Goal: Information Seeking & Learning: Learn about a topic

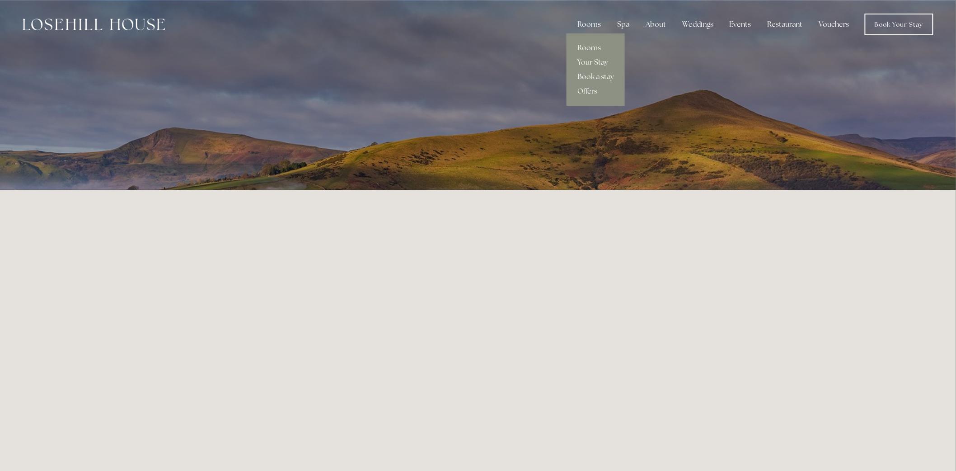
click at [604, 23] on div "Rooms" at bounding box center [589, 24] width 38 height 18
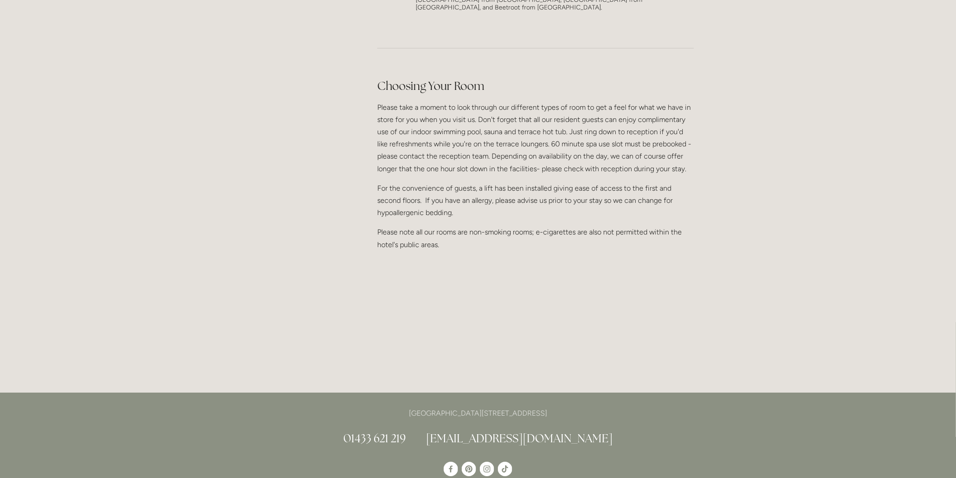
scroll to position [1054, 0]
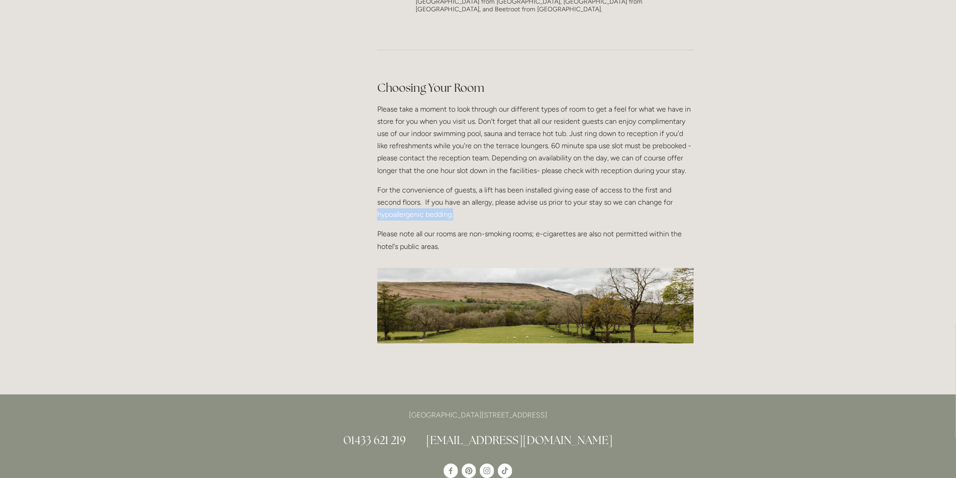
drag, startPoint x: 471, startPoint y: 197, endPoint x: 376, endPoint y: 196, distance: 94.9
click at [376, 196] on div "Choosing Your Room Please take a moment to look through our different types of …" at bounding box center [536, 166] width 332 height 188
click at [498, 200] on div "Choosing Your Room Please take a moment to look through our different types of …" at bounding box center [535, 166] width 317 height 173
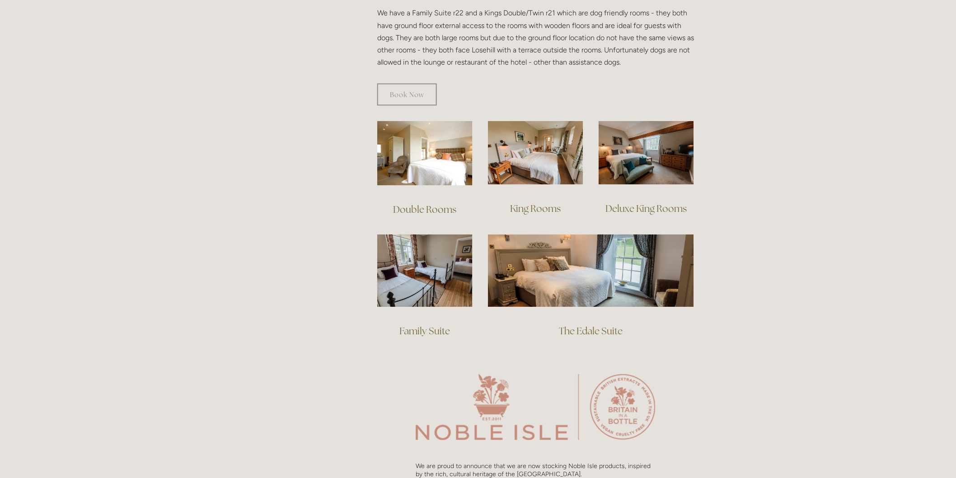
scroll to position [502, 0]
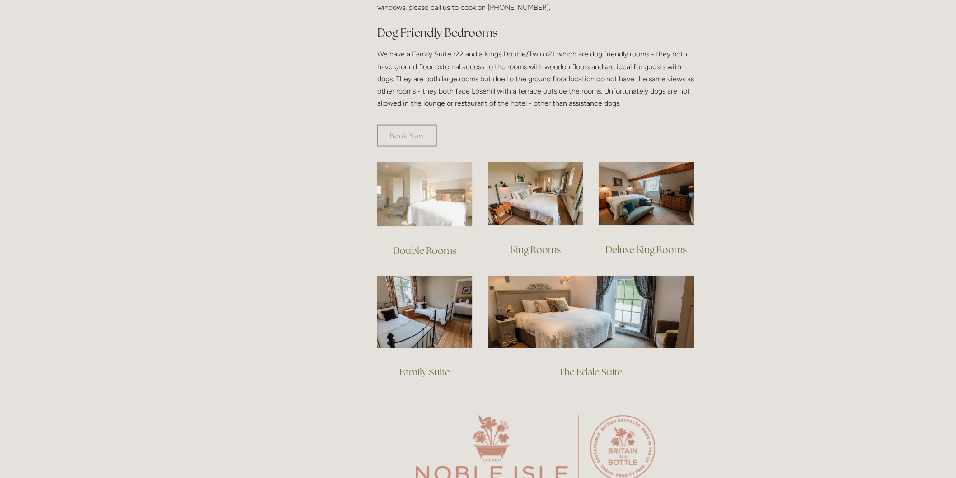
click at [407, 177] on img at bounding box center [424, 194] width 95 height 65
click at [538, 244] on link "King Rooms" at bounding box center [535, 250] width 51 height 12
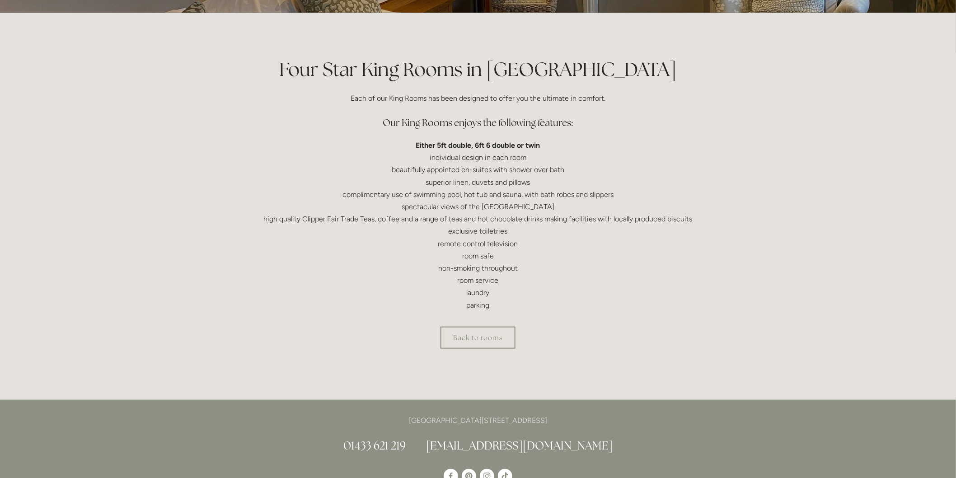
scroll to position [151, 0]
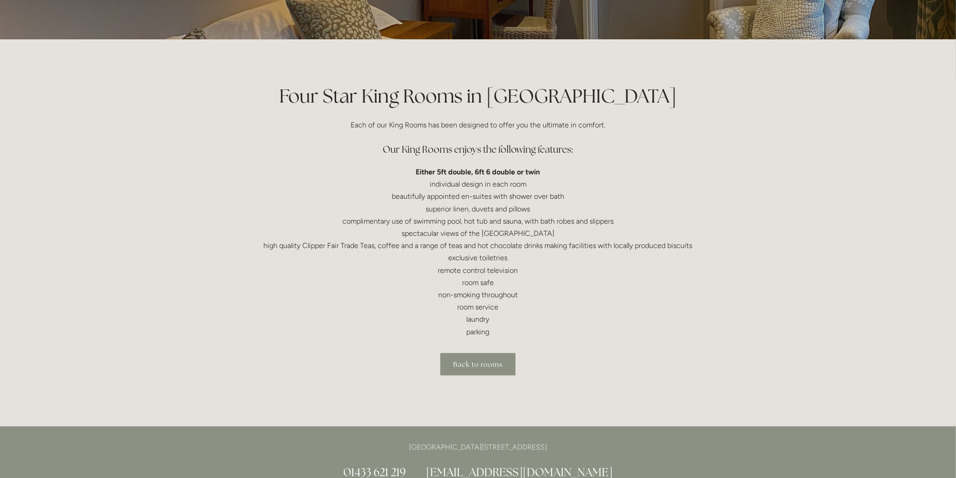
click at [481, 358] on link "Back to rooms" at bounding box center [478, 364] width 75 height 22
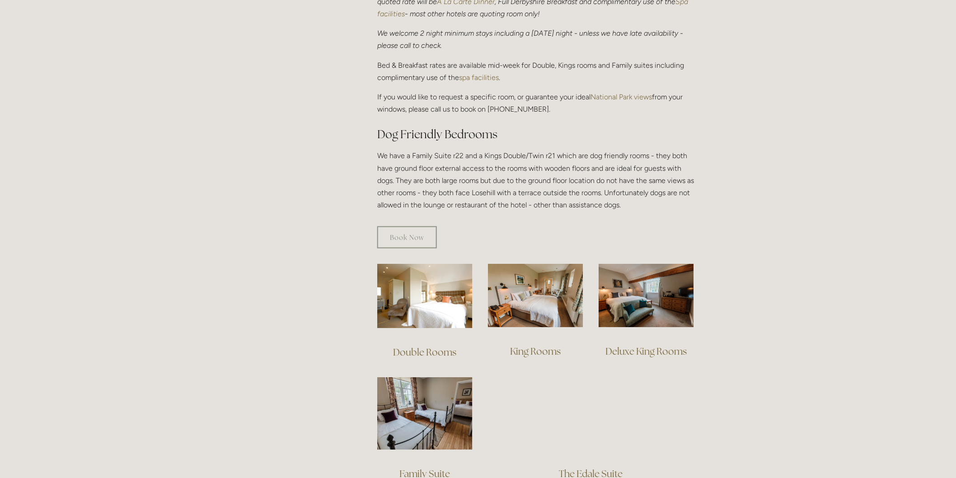
scroll to position [401, 0]
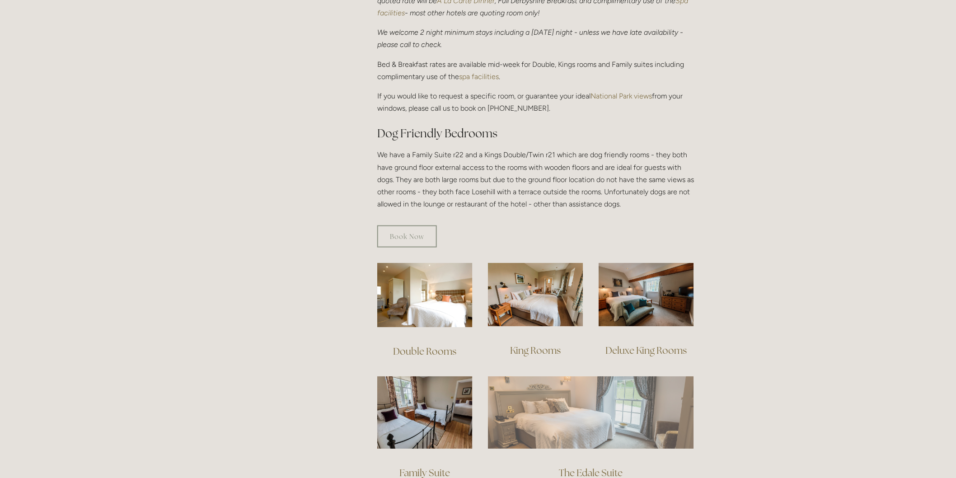
click at [553, 417] on img at bounding box center [591, 413] width 206 height 72
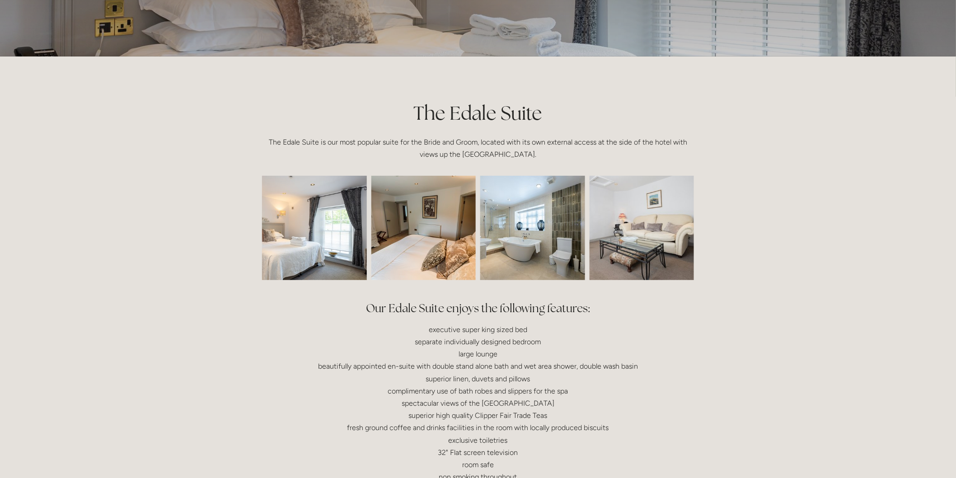
scroll to position [151, 0]
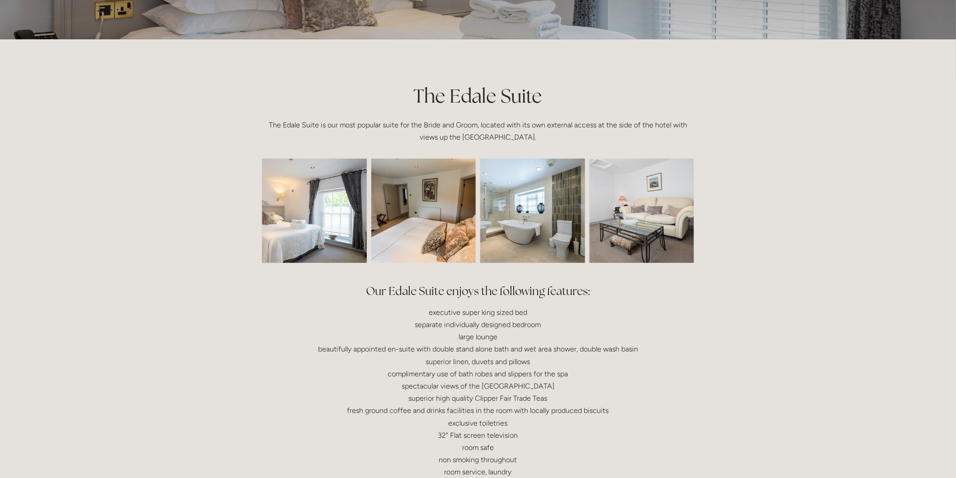
click at [328, 211] on img at bounding box center [293, 211] width 157 height 104
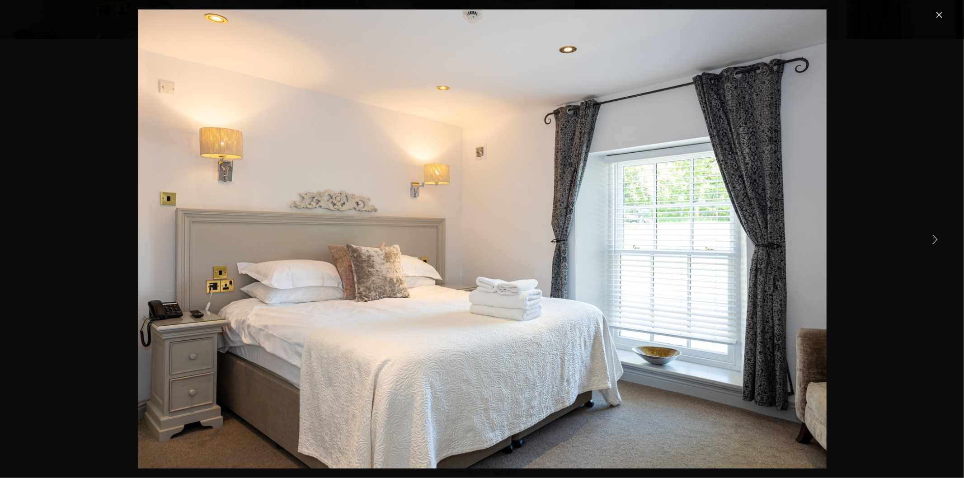
click at [929, 236] on link "Next Item" at bounding box center [935, 239] width 20 height 20
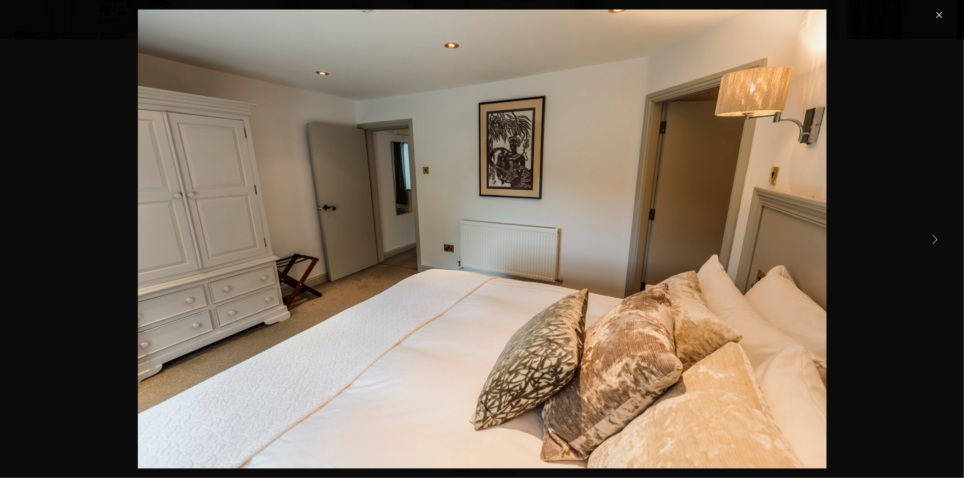
click at [929, 236] on link "Next Item" at bounding box center [935, 239] width 20 height 20
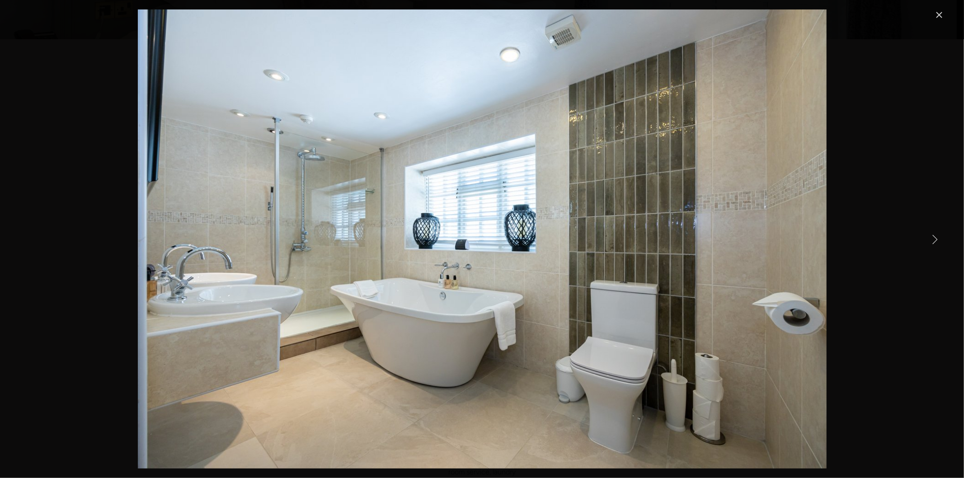
click at [929, 236] on link "Next Item" at bounding box center [935, 239] width 20 height 20
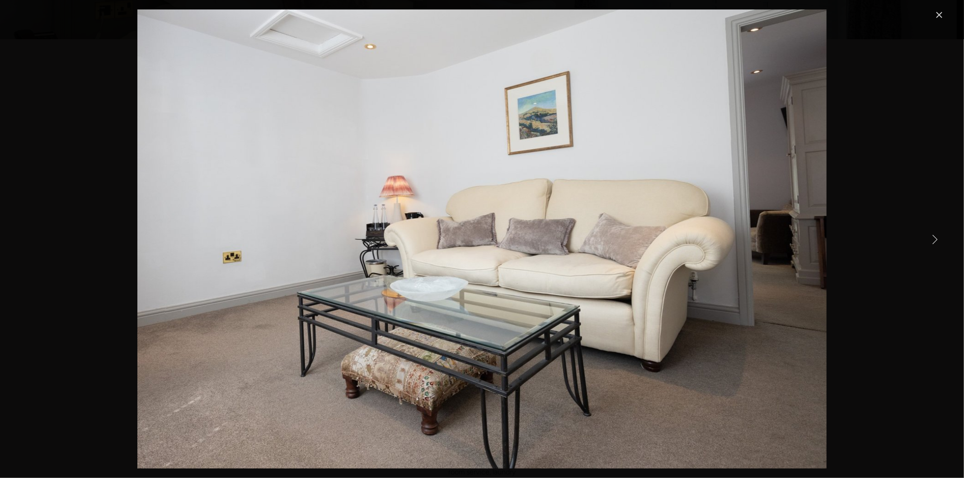
click at [945, 14] on link "Close" at bounding box center [939, 14] width 11 height 11
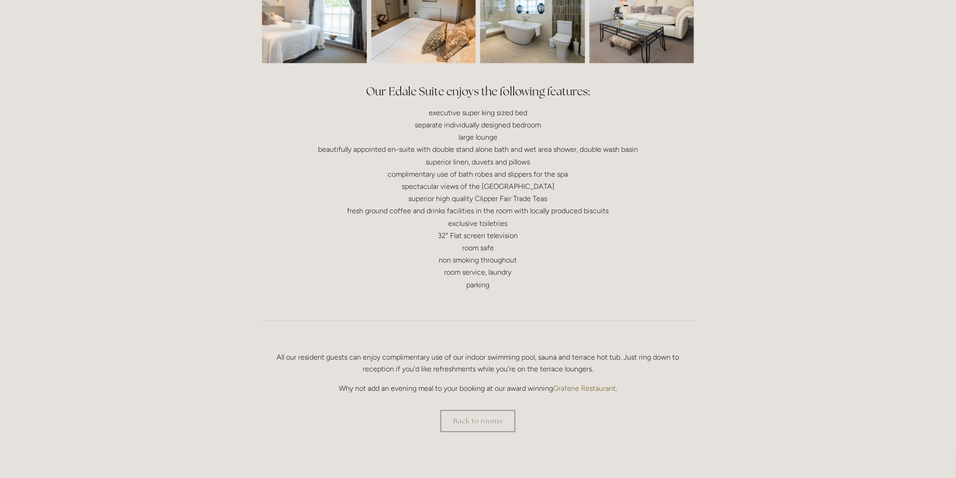
scroll to position [351, 0]
click at [476, 425] on link "Back to rooms" at bounding box center [478, 420] width 75 height 22
